Goal: Transaction & Acquisition: Purchase product/service

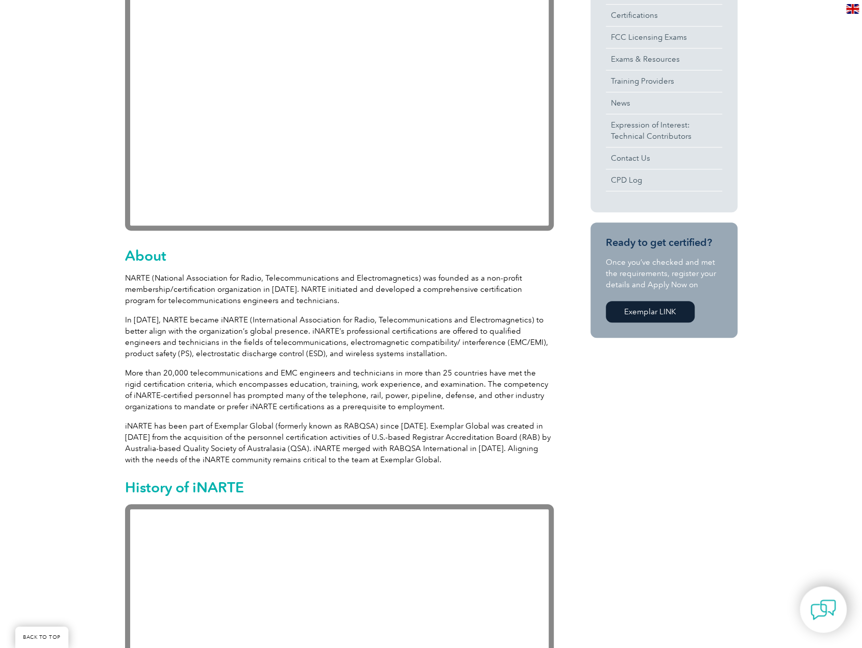
scroll to position [357, 0]
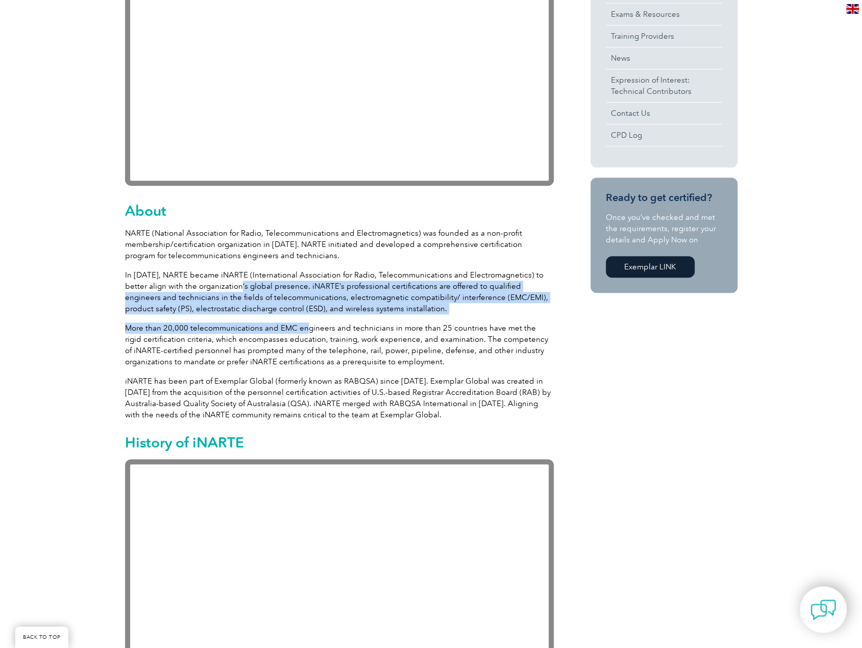
drag, startPoint x: 222, startPoint y: 284, endPoint x: 303, endPoint y: 321, distance: 88.8
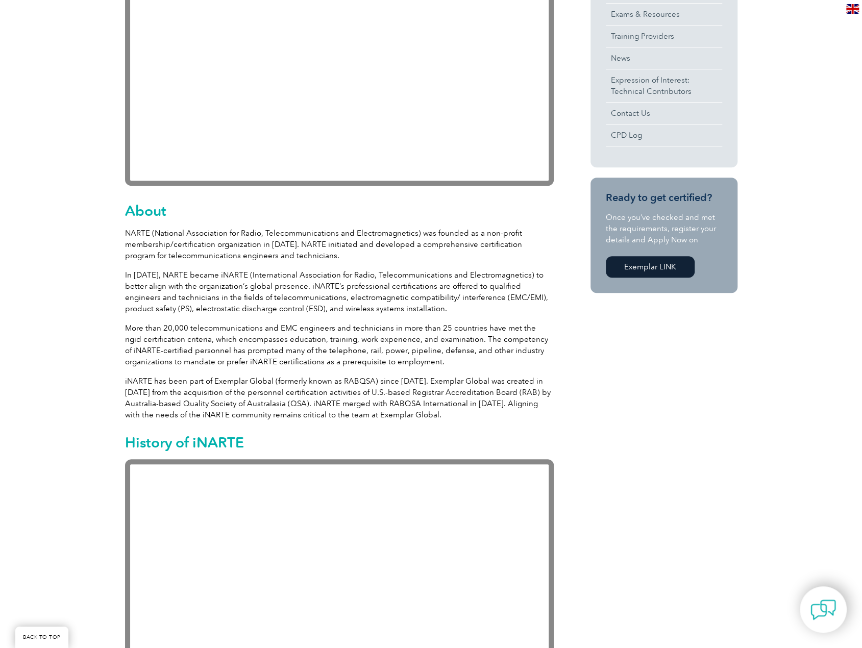
click at [244, 337] on p "More than 20,000 telecommunications and EMC engineers and technicians in more t…" at bounding box center [339, 344] width 429 height 45
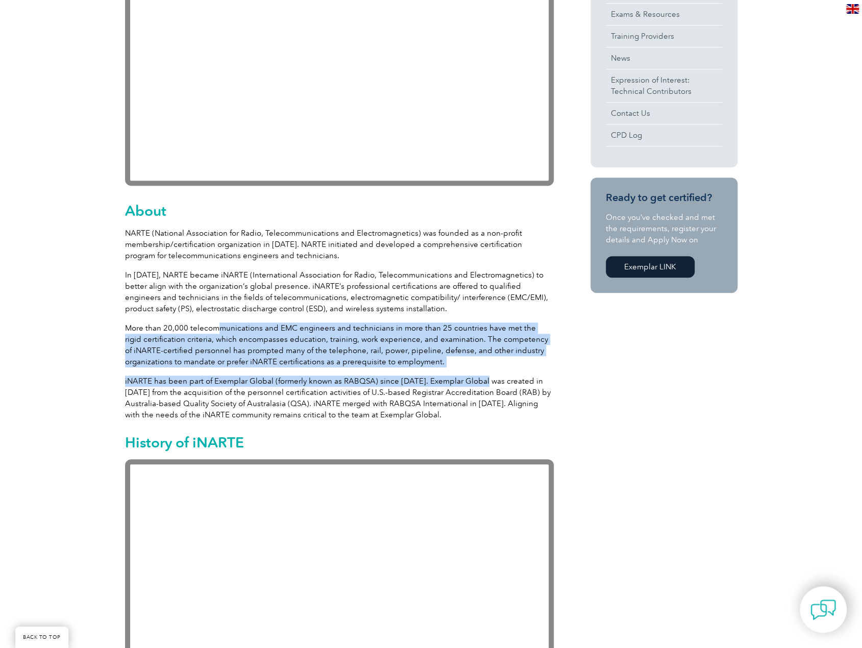
drag, startPoint x: 219, startPoint y: 327, endPoint x: 481, endPoint y: 375, distance: 266.1
click at [477, 362] on p "More than 20,000 telecommunications and EMC engineers and technicians in more t…" at bounding box center [339, 344] width 429 height 45
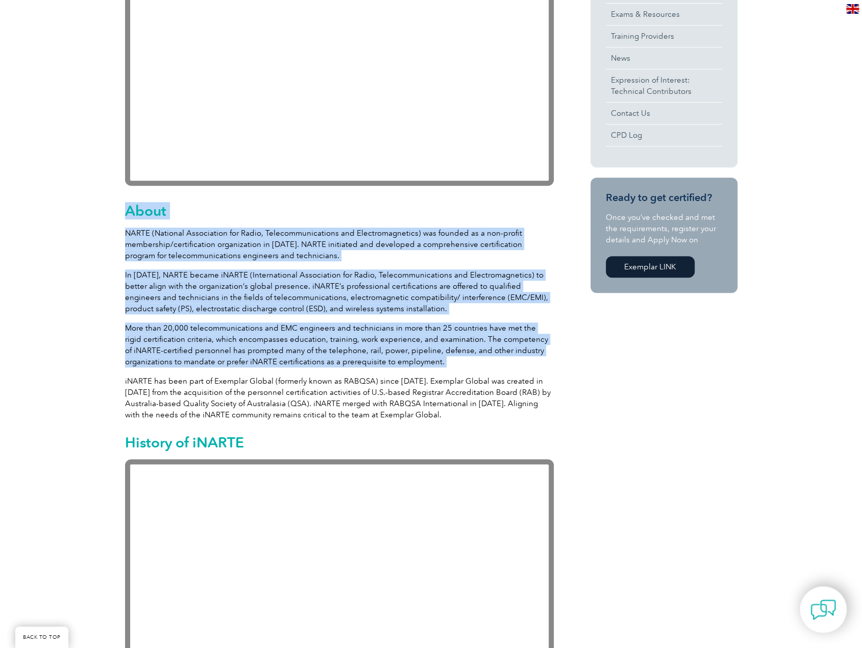
drag, startPoint x: 477, startPoint y: 362, endPoint x: 88, endPoint y: 332, distance: 389.4
click at [335, 363] on p "More than 20,000 telecommunications and EMC engineers and technicians in more t…" at bounding box center [339, 344] width 429 height 45
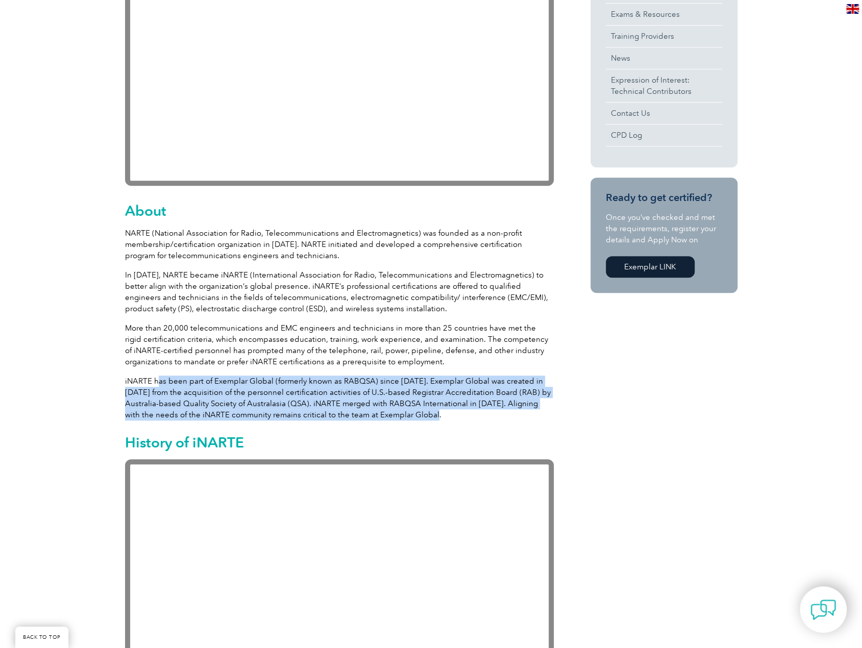
drag, startPoint x: 282, startPoint y: 402, endPoint x: 435, endPoint y: 415, distance: 153.6
click at [435, 415] on p "iNARTE has been part of Exemplar Global (formerly known as RABQSA) since 2012. …" at bounding box center [339, 398] width 429 height 45
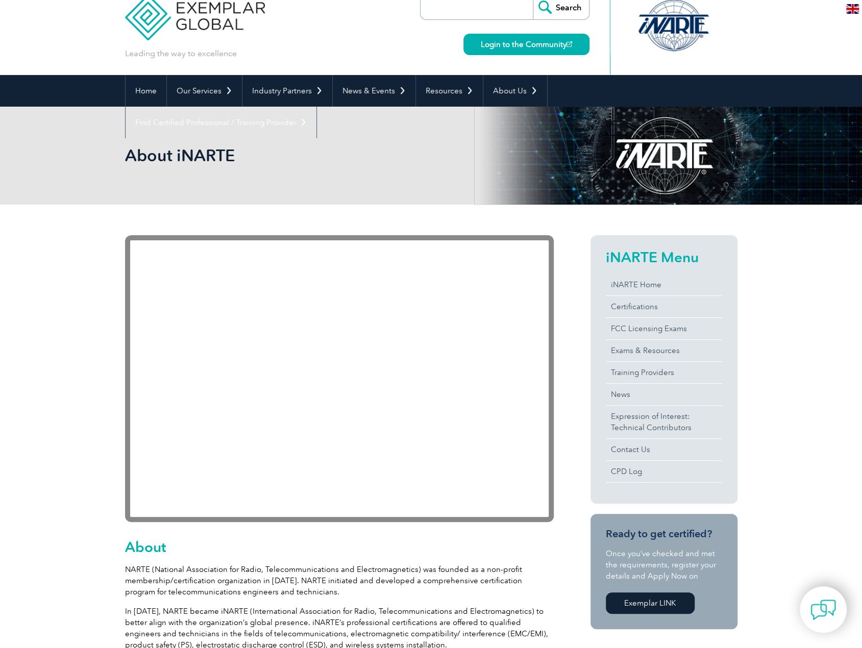
scroll to position [0, 0]
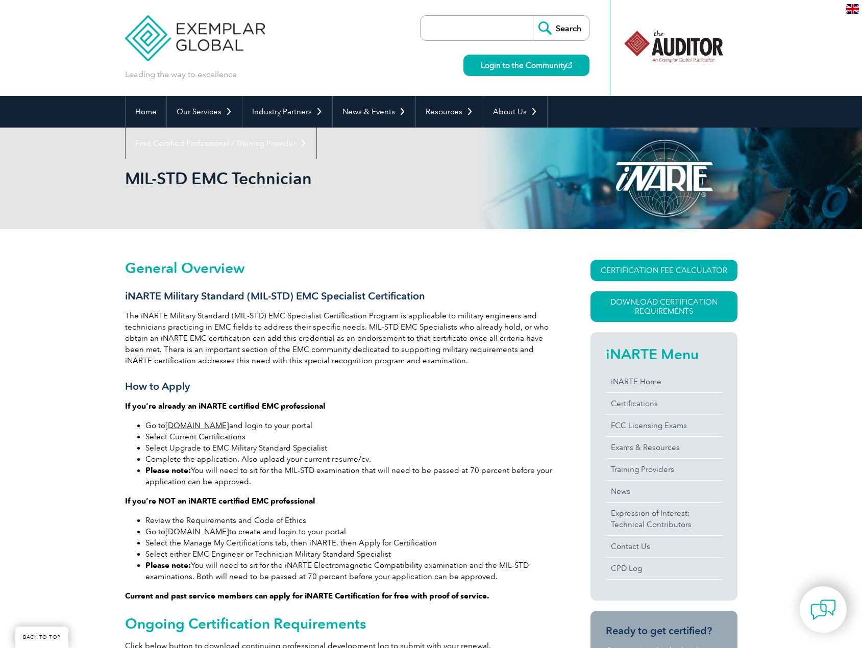
scroll to position [204, 0]
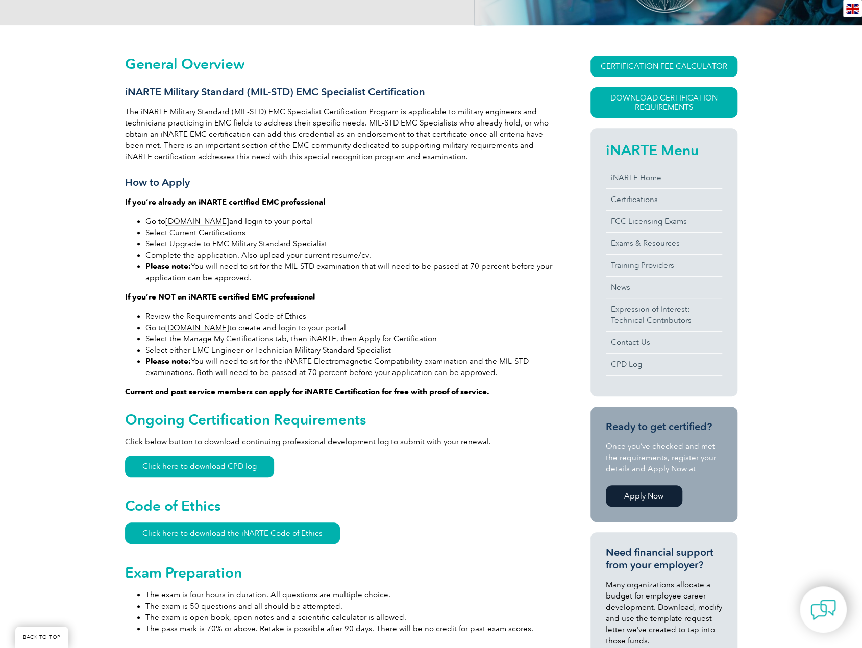
drag, startPoint x: 304, startPoint y: 364, endPoint x: 498, endPoint y: 376, distance: 194.3
click at [498, 376] on li "Please note: You will need to sit for the iNARTE Electromagnetic Compatibility …" at bounding box center [349, 367] width 408 height 22
drag, startPoint x: 287, startPoint y: 352, endPoint x: 135, endPoint y: 361, distance: 152.8
click at [135, 361] on ul "Review the Requirements and Code of Ethics Go to www.exemplarlink.org to create…" at bounding box center [339, 344] width 429 height 67
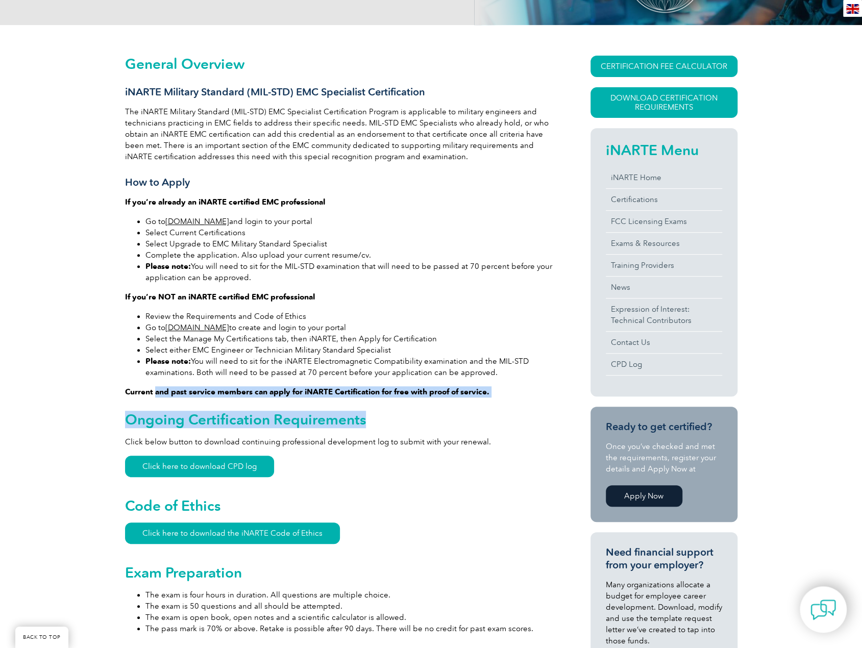
drag, startPoint x: 372, startPoint y: 413, endPoint x: 450, endPoint y: 414, distance: 77.6
click at [450, 414] on h2 "Ongoing Certification Requirements" at bounding box center [339, 419] width 429 height 16
drag, startPoint x: 478, startPoint y: 387, endPoint x: 130, endPoint y: 380, distance: 347.5
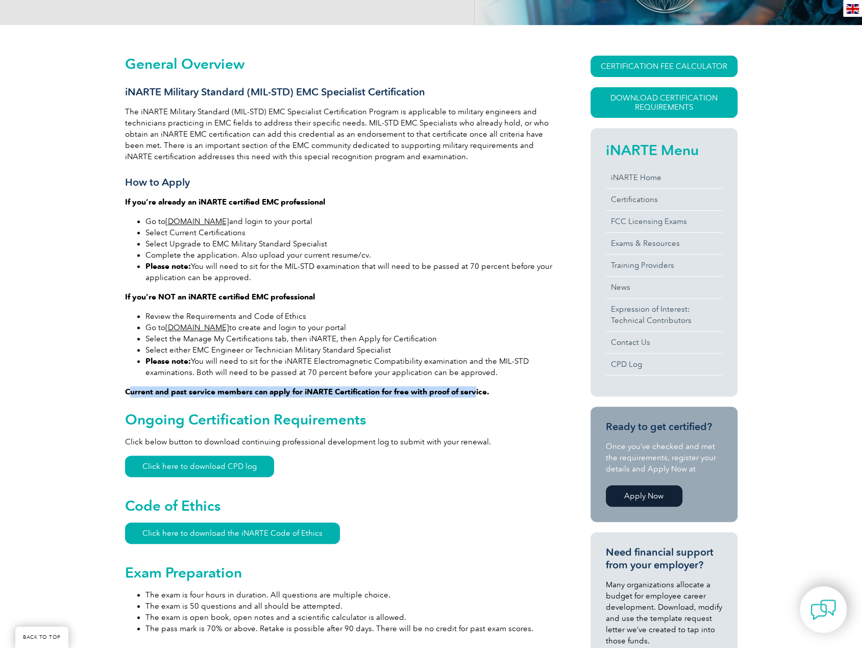
drag, startPoint x: 130, startPoint y: 380, endPoint x: 462, endPoint y: 409, distance: 333.4
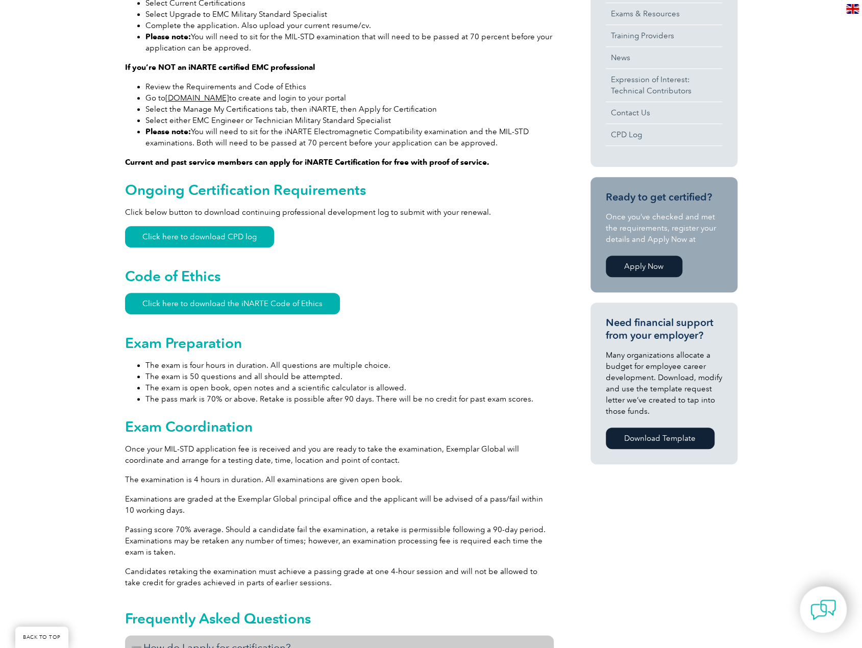
scroll to position [128, 0]
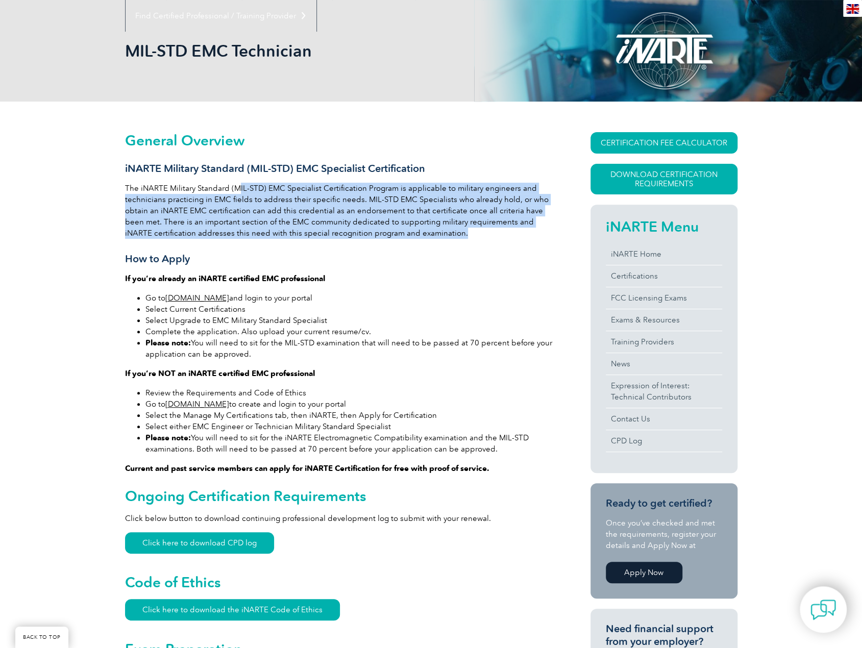
drag, startPoint x: 238, startPoint y: 176, endPoint x: 464, endPoint y: 231, distance: 233.1
click at [464, 231] on p "The iNARTE Military Standard (MIL-STD) EMC Specialist Certification Program is …" at bounding box center [339, 211] width 429 height 56
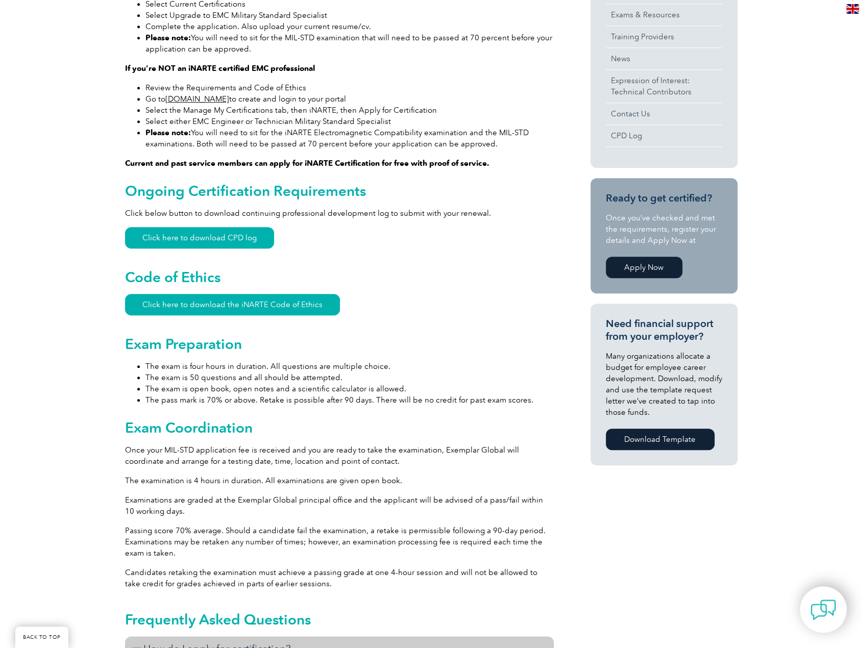
scroll to position [434, 0]
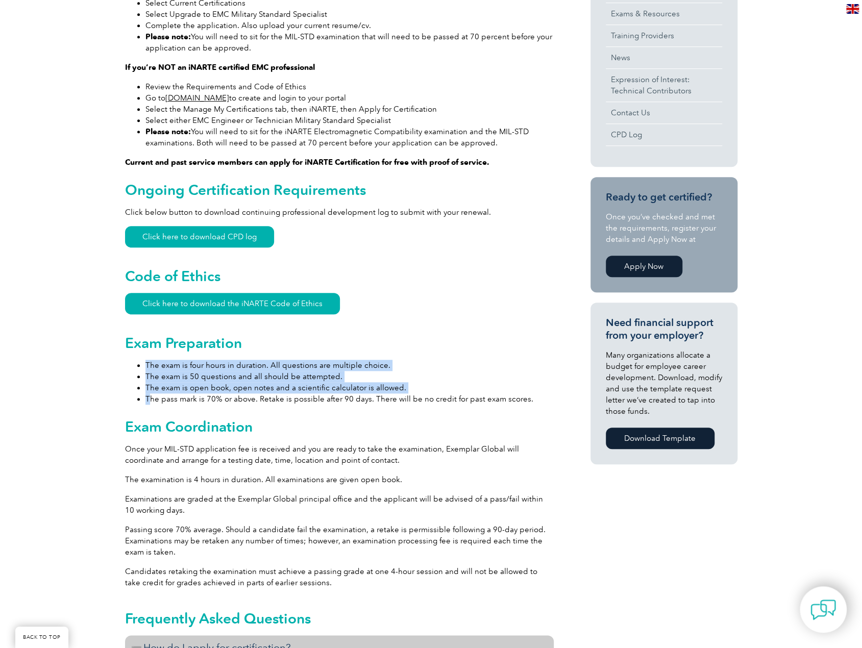
drag, startPoint x: 150, startPoint y: 400, endPoint x: 351, endPoint y: 339, distance: 210.1
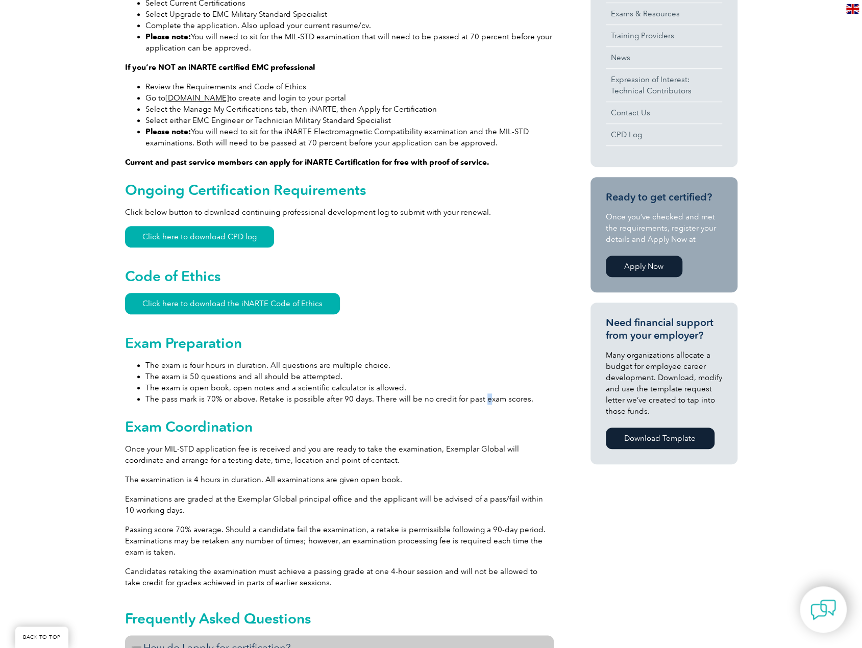
drag, startPoint x: 481, startPoint y: 395, endPoint x: 497, endPoint y: 396, distance: 16.9
click at [483, 395] on li "The pass mark is 70% or above. Retake is possible after 90 days. There will be …" at bounding box center [349, 398] width 408 height 11
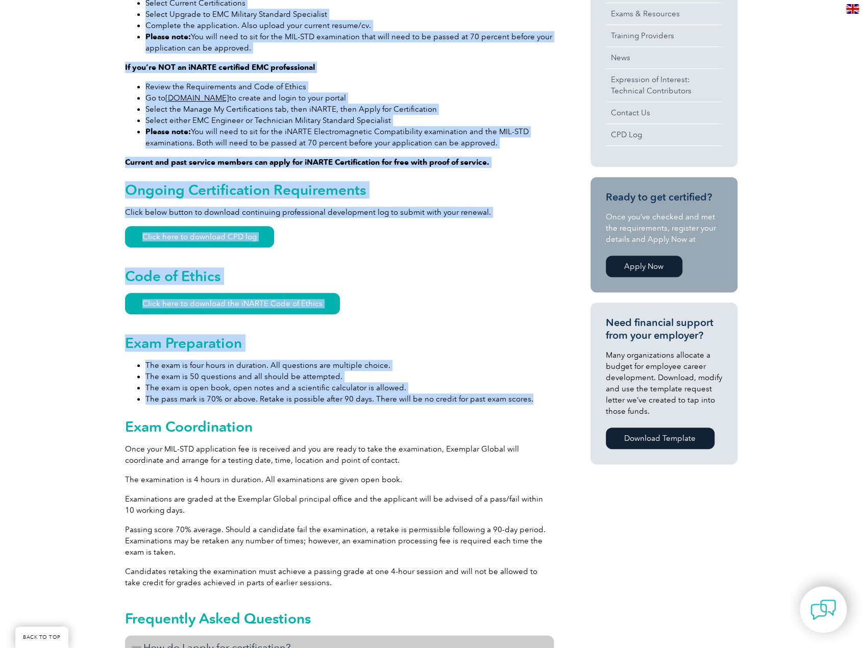
drag, startPoint x: 530, startPoint y: 402, endPoint x: 121, endPoint y: 364, distance: 409.9
click at [384, 368] on li "The exam is four hours in duration. All questions are multiple choice." at bounding box center [349, 365] width 408 height 11
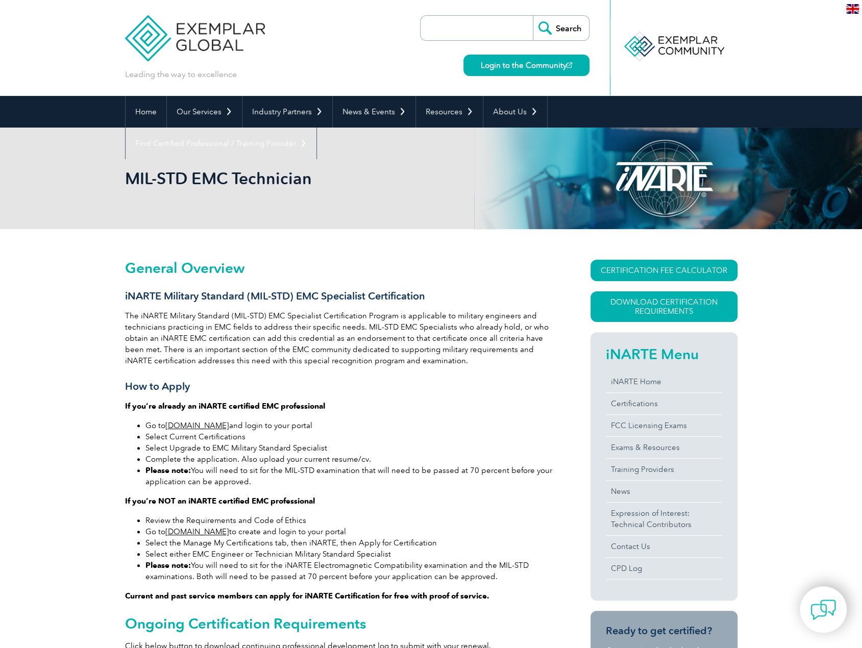
scroll to position [0, 0]
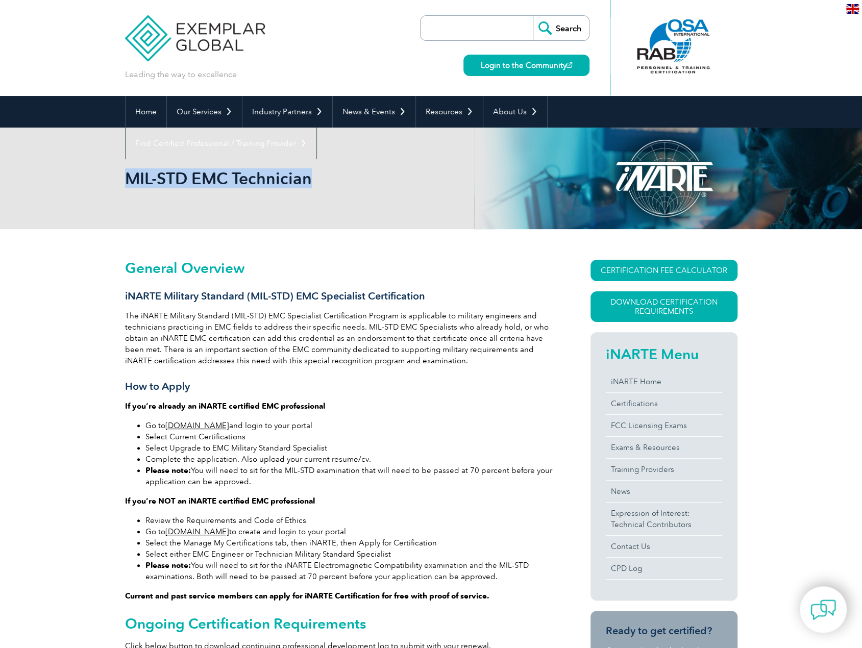
drag, startPoint x: 231, startPoint y: 179, endPoint x: 129, endPoint y: 180, distance: 102.0
click at [129, 180] on h1 "MIL-STD EMC Technician" at bounding box center [321, 178] width 392 height 20
copy h1 "MIL-STD EMC Technician"
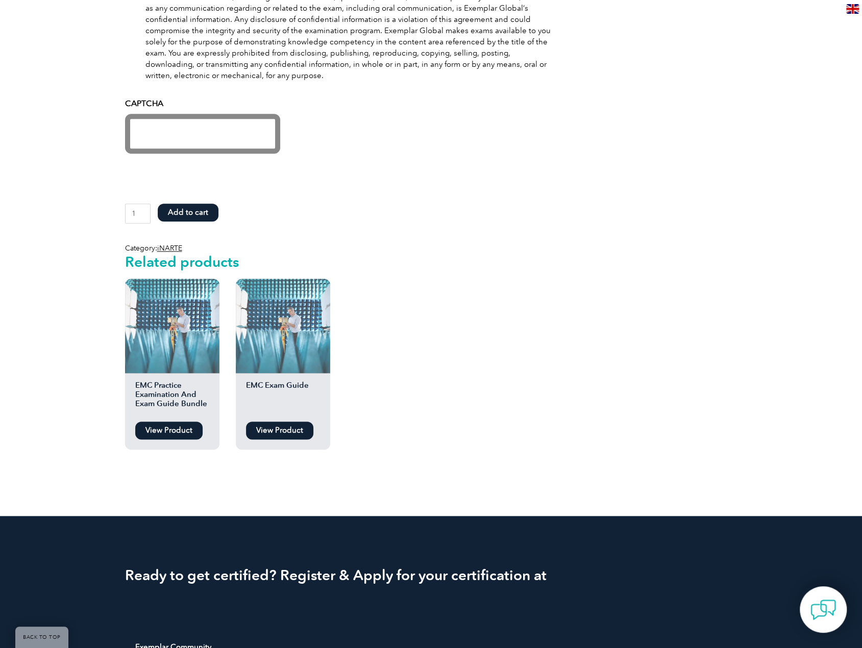
scroll to position [561, 0]
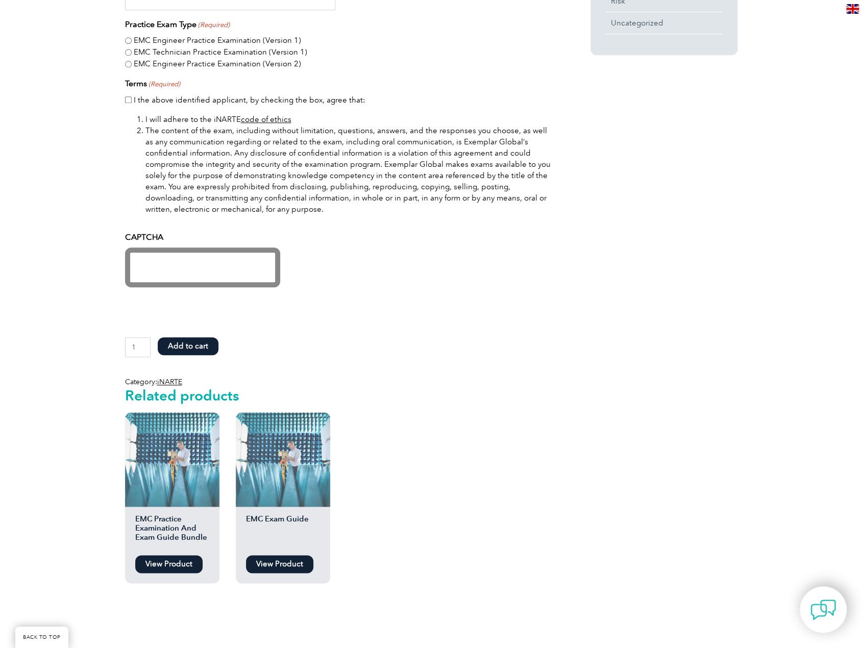
click at [156, 562] on link "View Product" at bounding box center [168, 564] width 67 height 18
click at [289, 562] on link "View Product" at bounding box center [279, 564] width 67 height 18
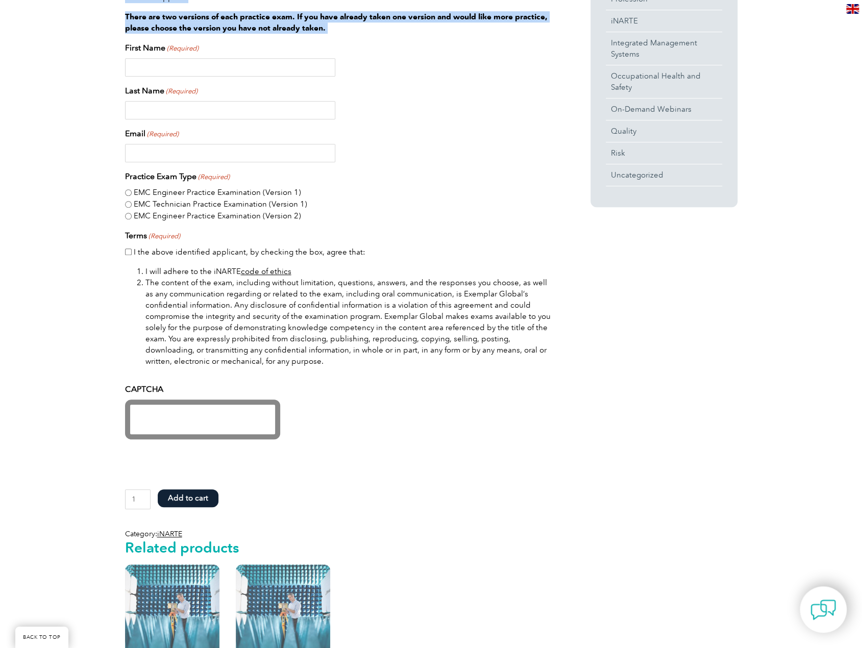
scroll to position [408, 0]
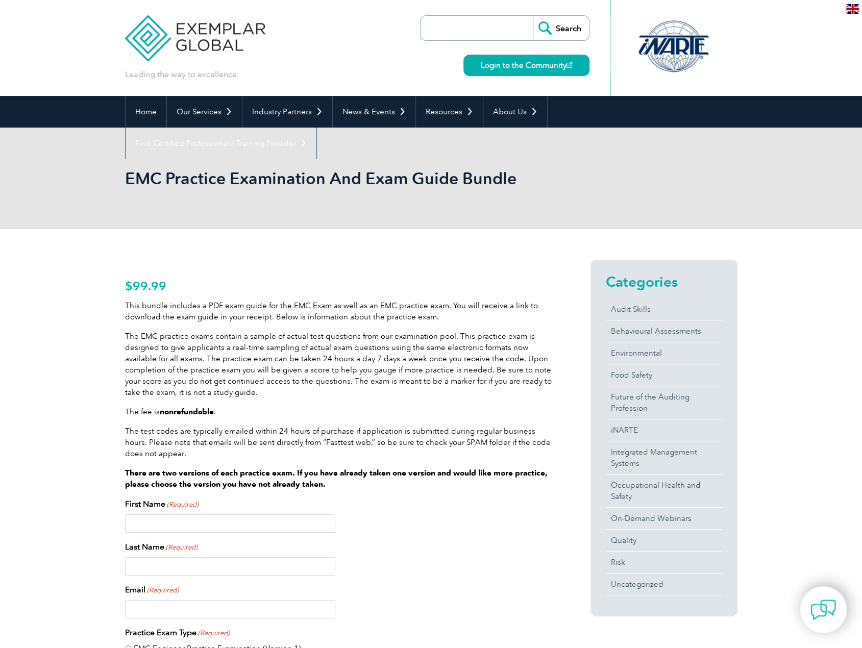
drag, startPoint x: 257, startPoint y: 311, endPoint x: 419, endPoint y: 373, distance: 174.3
click at [419, 373] on div "This bundle includes a PDF exam guide for the EMC Exam as well as an EMC practi…" at bounding box center [339, 395] width 429 height 190
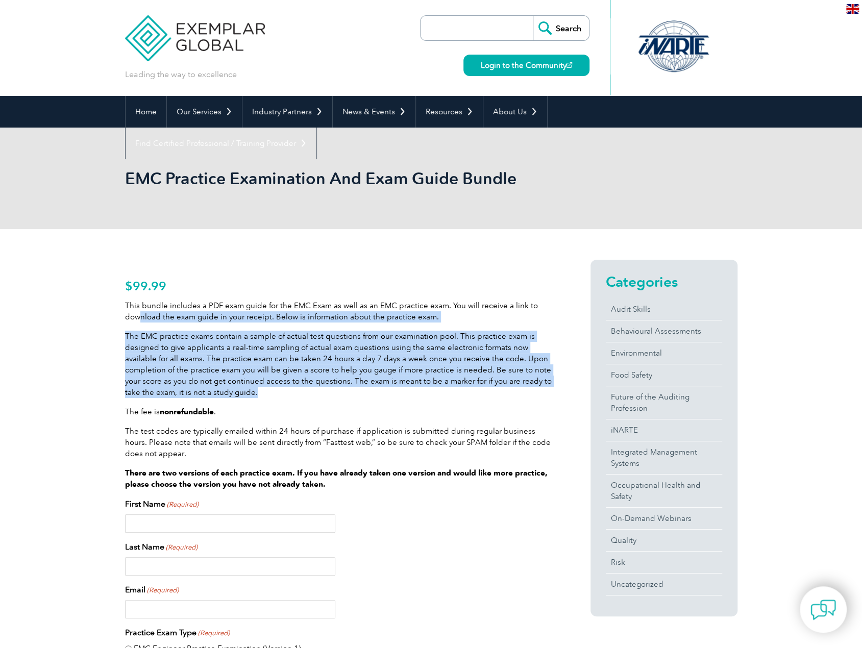
drag, startPoint x: 138, startPoint y: 313, endPoint x: 419, endPoint y: 395, distance: 292.9
click at [419, 395] on div "This bundle includes a PDF exam guide for the EMC Exam as well as an EMC practi…" at bounding box center [339, 395] width 429 height 190
click at [419, 395] on p "The EMC practice exams contain a sample of actual test questions from our exami…" at bounding box center [339, 364] width 429 height 67
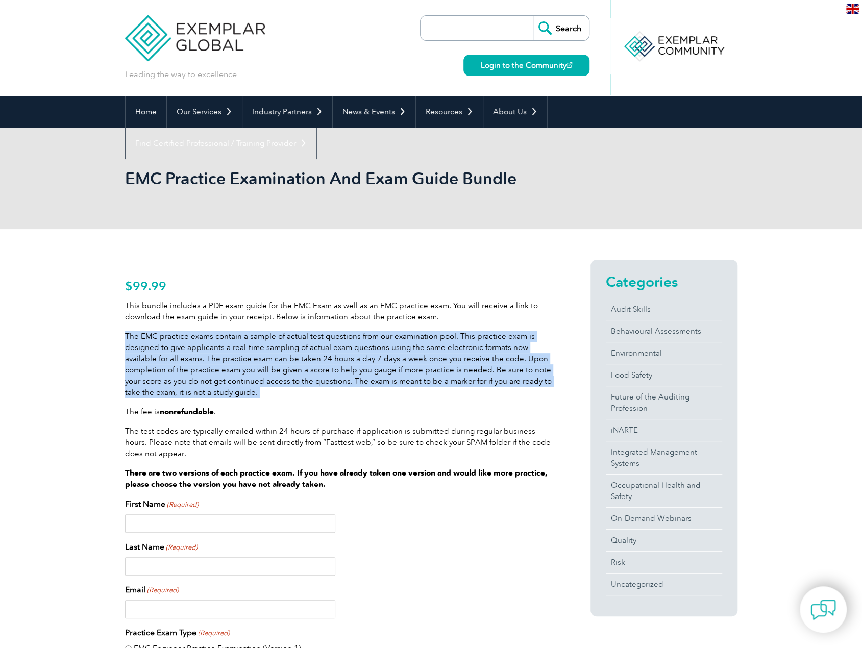
drag, startPoint x: 419, startPoint y: 395, endPoint x: 130, endPoint y: 335, distance: 296.0
click at [130, 335] on p "The EMC practice exams contain a sample of actual test questions from our exami…" at bounding box center [339, 364] width 429 height 67
drag, startPoint x: 181, startPoint y: 353, endPoint x: 326, endPoint y: 390, distance: 149.2
click at [326, 390] on p "The EMC practice exams contain a sample of actual test questions from our exami…" at bounding box center [339, 364] width 429 height 67
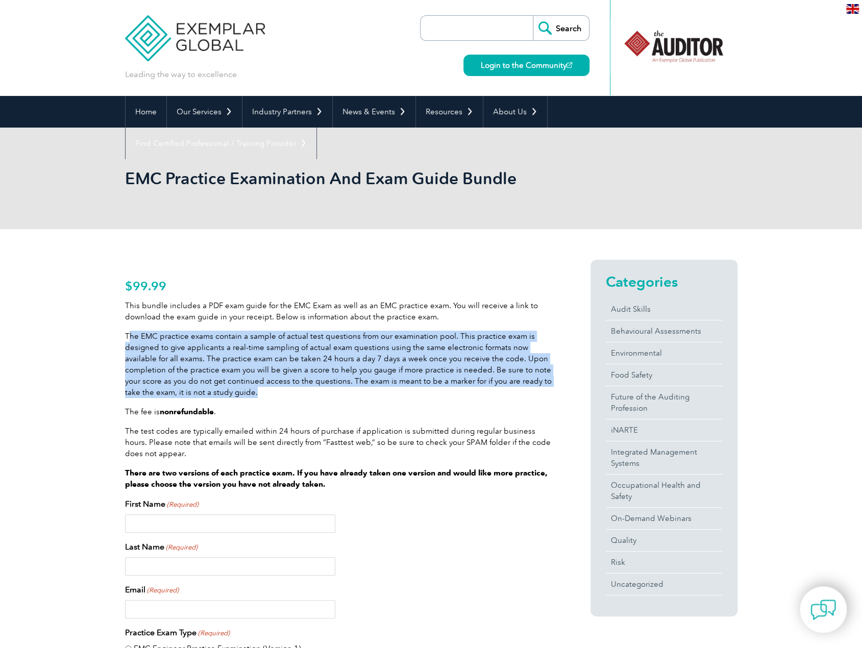
click at [326, 390] on p "The EMC practice exams contain a sample of actual test questions from our exami…" at bounding box center [339, 364] width 429 height 67
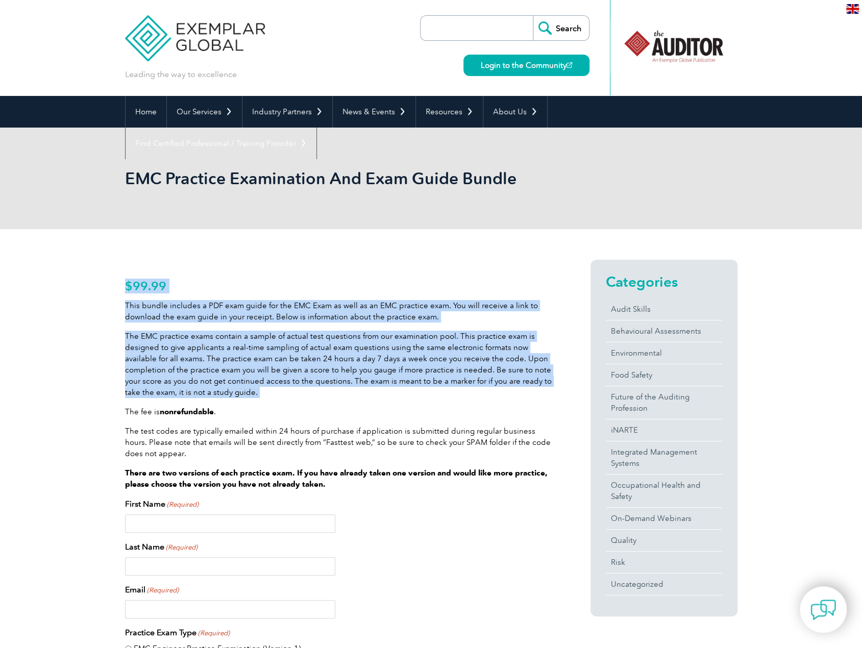
drag, startPoint x: 326, startPoint y: 390, endPoint x: 117, endPoint y: 357, distance: 211.3
click at [179, 376] on p "The EMC practice exams contain a sample of actual test questions from our exami…" at bounding box center [339, 364] width 429 height 67
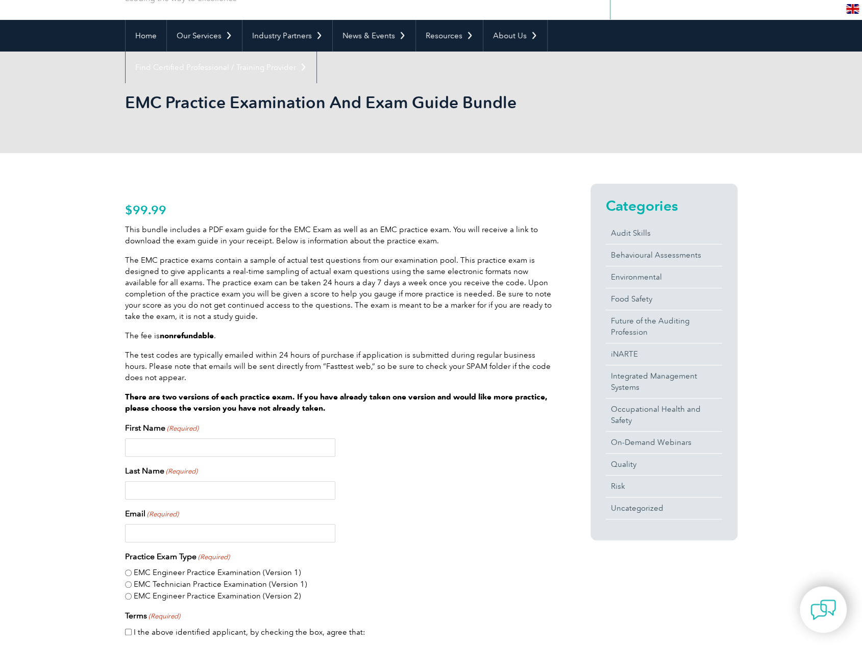
scroll to position [153, 0]
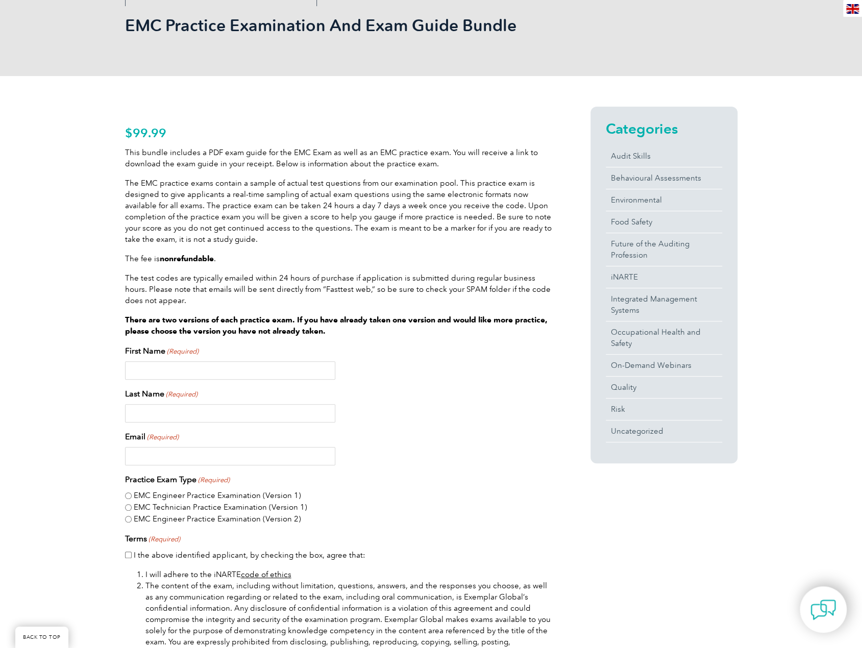
click at [211, 505] on label "EMC Technician Practice Examination (Version 1)" at bounding box center [220, 508] width 173 height 12
click at [132, 505] on input "EMC Technician Practice Examination (Version 1)" at bounding box center [128, 507] width 7 height 7
radio input "true"
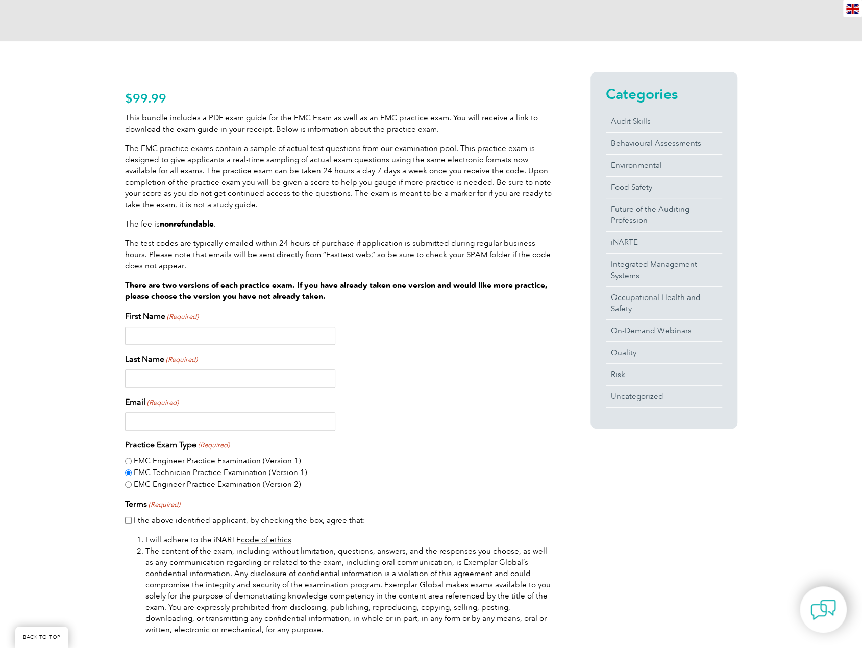
scroll to position [204, 0]
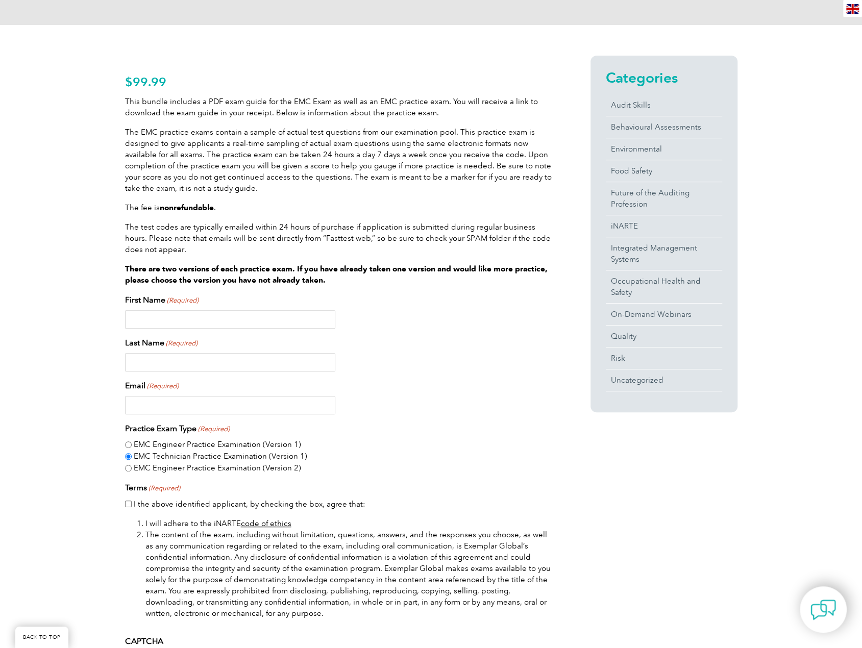
click at [317, 506] on label "I the above identified applicant, by checking the box, agree that:" at bounding box center [250, 504] width 232 height 12
click at [132, 506] on input "I the above identified applicant, by checking the box, agree that:" at bounding box center [128, 504] width 7 height 7
checkbox input "true"
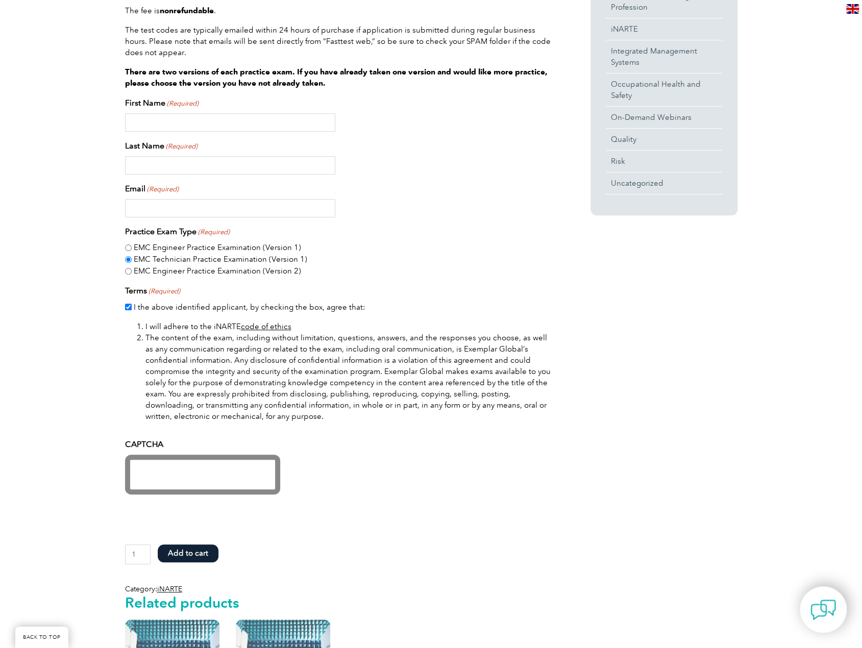
scroll to position [306, 0]
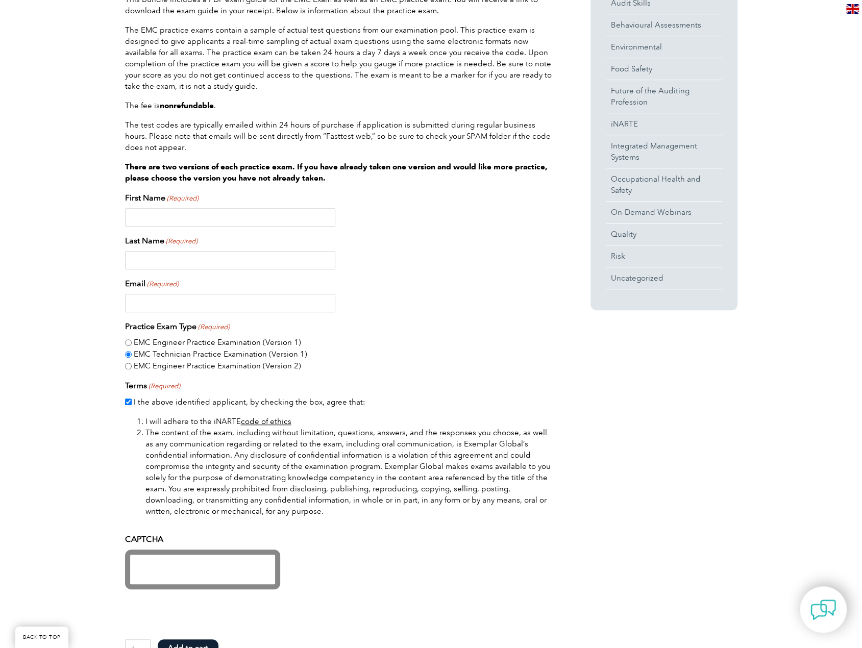
click at [222, 211] on input "First Name (Required)" at bounding box center [230, 217] width 210 height 18
type input "Sean"
type input "Poulson"
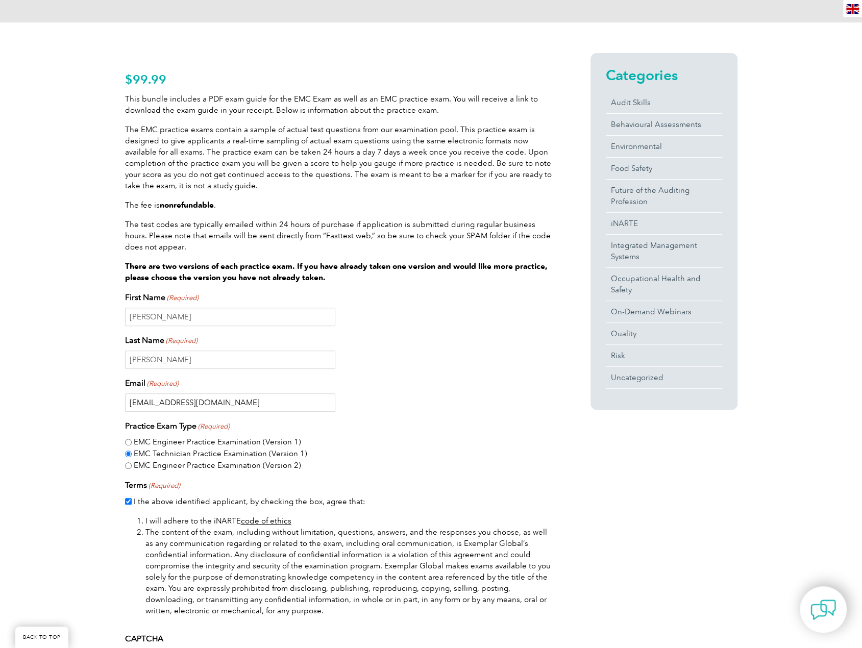
scroll to position [408, 0]
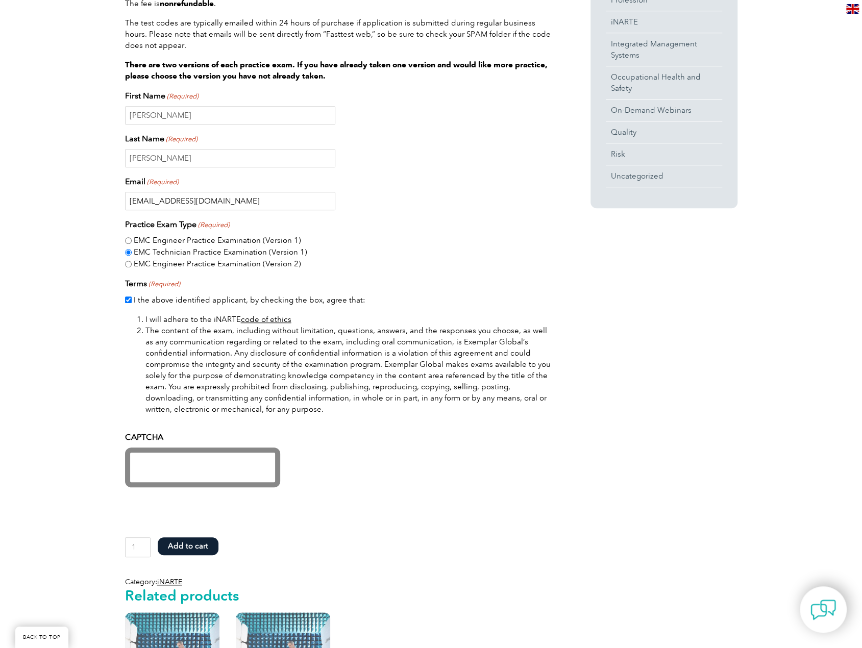
type input "seanmp19@gmail.com"
click at [199, 548] on button "Add to cart" at bounding box center [188, 546] width 61 height 18
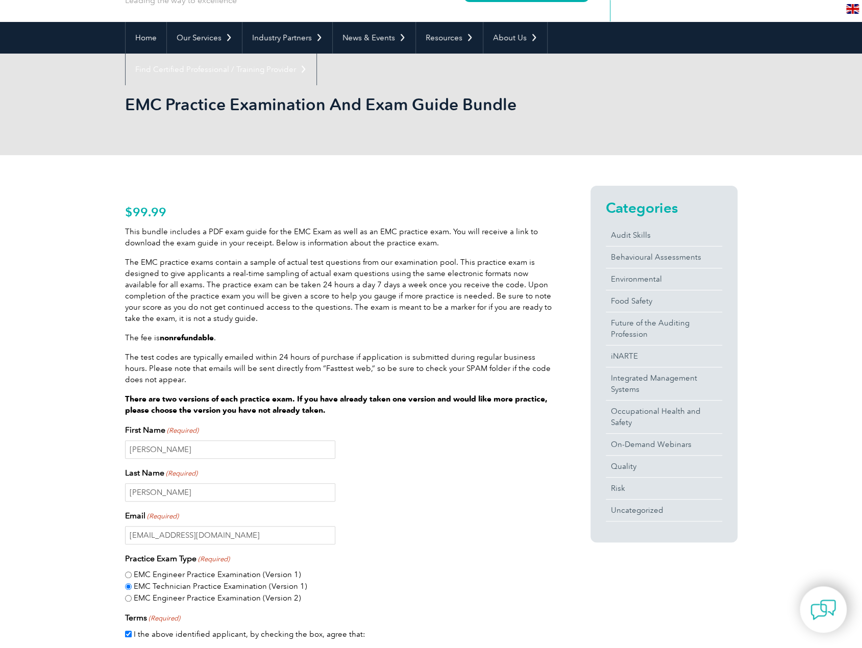
scroll to position [0, 0]
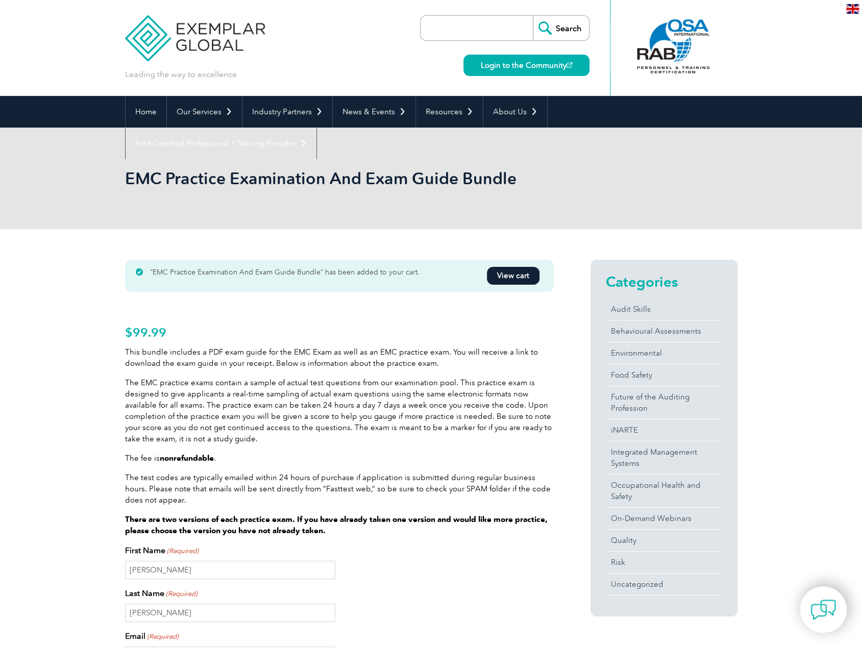
click at [533, 270] on link "View cart" at bounding box center [513, 276] width 53 height 18
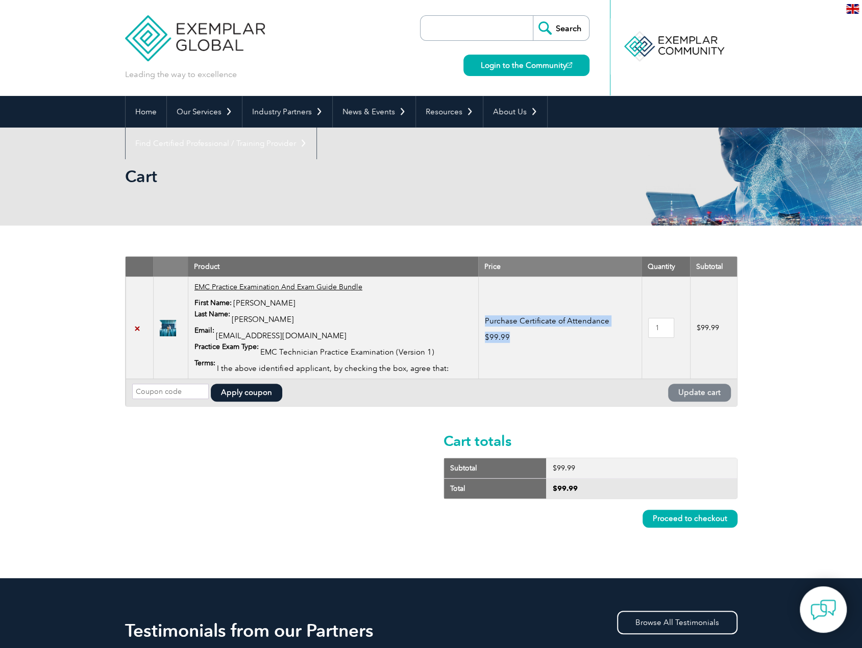
drag, startPoint x: 484, startPoint y: 321, endPoint x: 596, endPoint y: 329, distance: 112.5
click at [596, 329] on td "Purchase Certificate of Attendance $ 99.99" at bounding box center [559, 328] width 163 height 102
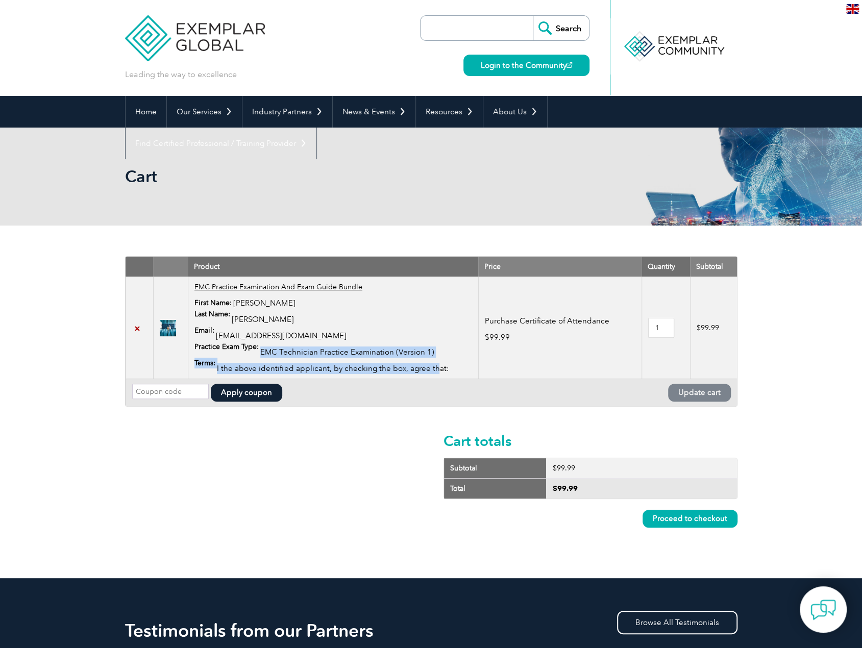
drag, startPoint x: 270, startPoint y: 355, endPoint x: 432, endPoint y: 358, distance: 161.8
click at [432, 358] on dl "First Name: Sean Last Name: Poulson Email: seanmp19@gmail.com Practice Exam Typ…" at bounding box center [333, 335] width 278 height 77
click at [135, 325] on link "×" at bounding box center [137, 327] width 11 height 11
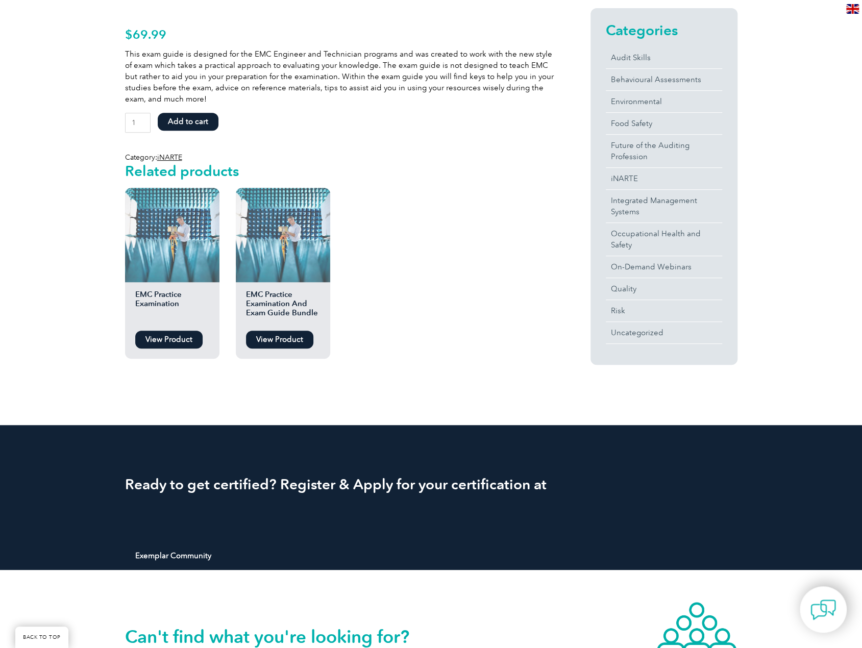
scroll to position [51, 0]
